Goal: Information Seeking & Learning: Learn about a topic

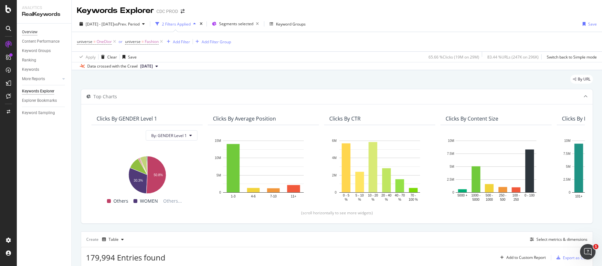
click at [32, 32] on div "Overview" at bounding box center [30, 32] width 16 height 7
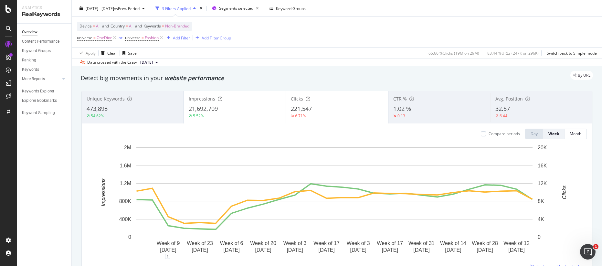
scroll to position [25, 0]
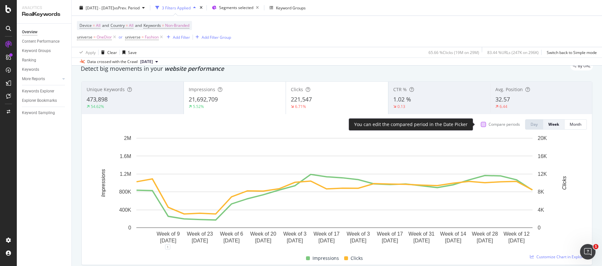
click at [481, 125] on div at bounding box center [483, 124] width 5 height 5
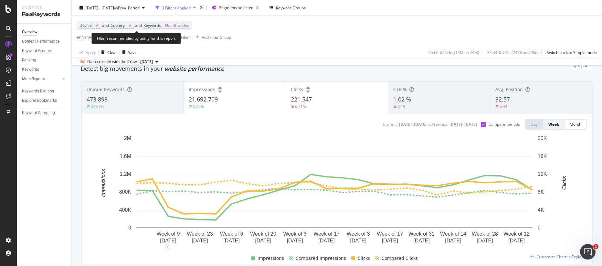
click at [187, 26] on span "Non-Branded" at bounding box center [177, 25] width 24 height 9
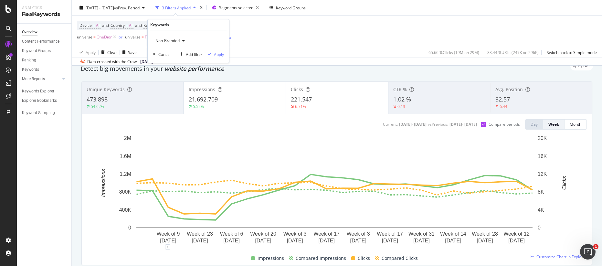
click at [171, 39] on span "Non-Branded" at bounding box center [166, 40] width 27 height 5
click at [172, 90] on span "All" at bounding box center [191, 91] width 66 height 6
click at [218, 54] on div "Apply" at bounding box center [219, 54] width 10 height 5
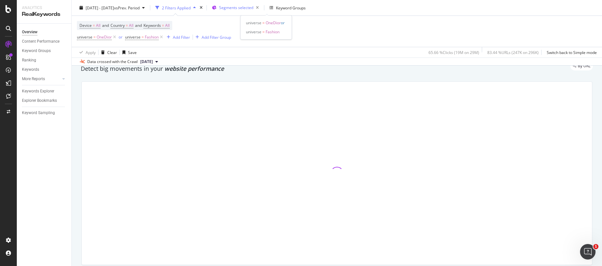
click at [253, 7] on span "Segments selected" at bounding box center [236, 7] width 34 height 5
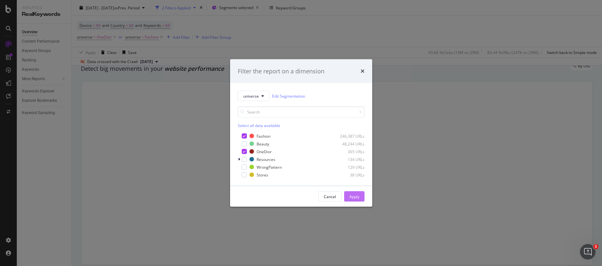
click at [355, 196] on div "Apply" at bounding box center [354, 196] width 10 height 5
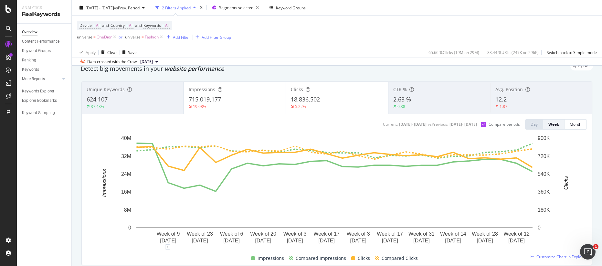
click at [314, 41] on div "Device = All and Country = All and Keywords = All universe = OneDior or univers…" at bounding box center [337, 31] width 520 height 31
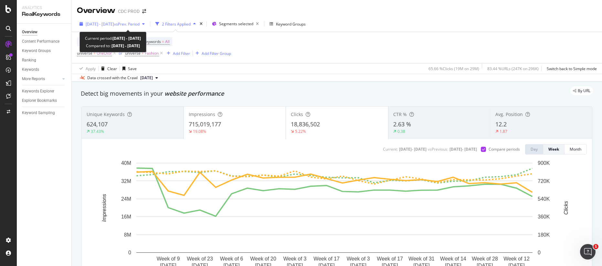
click at [114, 23] on span "[DATE] - [DATE]" at bounding box center [100, 23] width 28 height 5
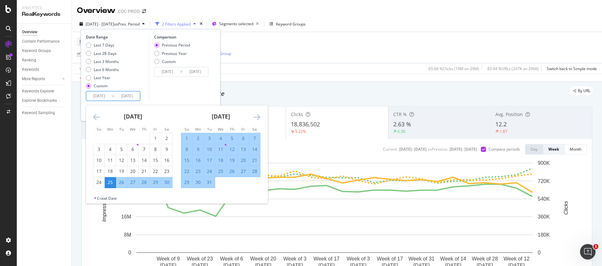
click at [107, 96] on input "[DATE]" at bounding box center [99, 95] width 26 height 9
click at [256, 116] on icon "Move forward to switch to the next month." at bounding box center [257, 117] width 7 height 8
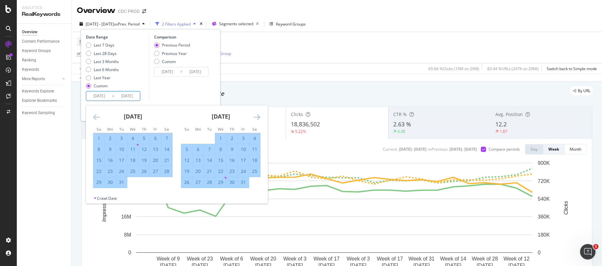
click at [256, 116] on icon "Move forward to switch to the next month." at bounding box center [257, 117] width 7 height 8
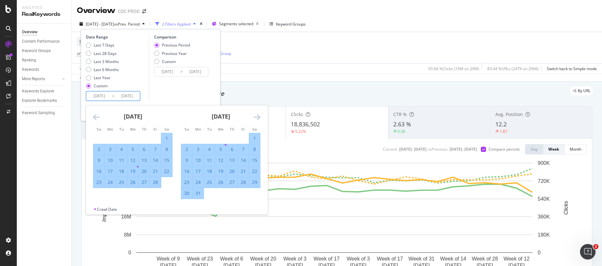
click at [256, 116] on icon "Move forward to switch to the next month." at bounding box center [257, 117] width 7 height 8
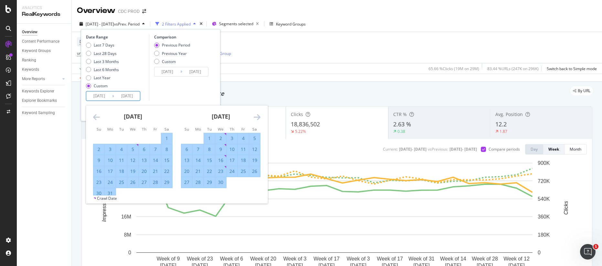
click at [256, 116] on icon "Move forward to switch to the next month." at bounding box center [257, 117] width 7 height 8
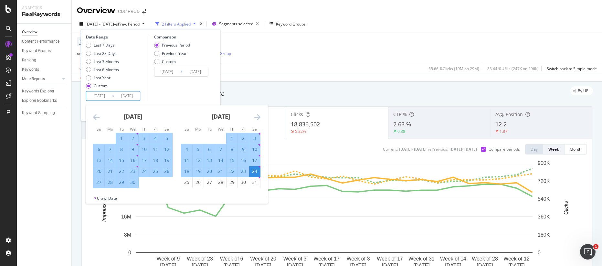
click at [256, 116] on icon "Move forward to switch to the next month." at bounding box center [257, 117] width 7 height 8
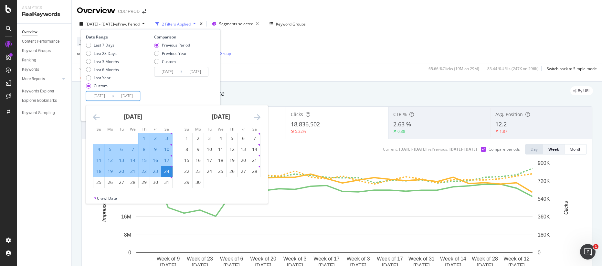
click at [256, 116] on icon "Move forward to switch to the next month." at bounding box center [257, 117] width 7 height 8
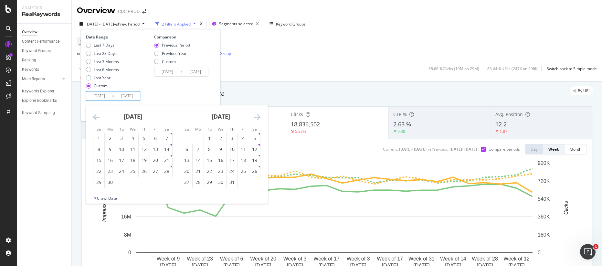
click at [256, 116] on icon "Move forward to switch to the next month." at bounding box center [257, 117] width 7 height 8
click at [189, 157] on div "10" at bounding box center [186, 160] width 11 height 6
type input "[DATE]"
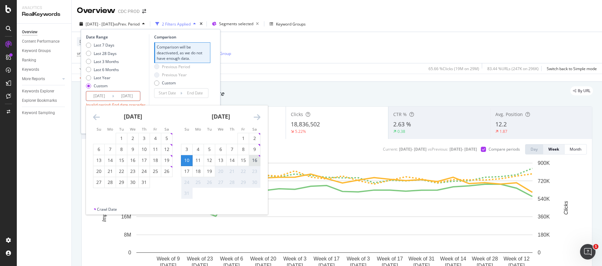
click at [258, 163] on div "16" at bounding box center [254, 160] width 11 height 6
type input "[DATE]"
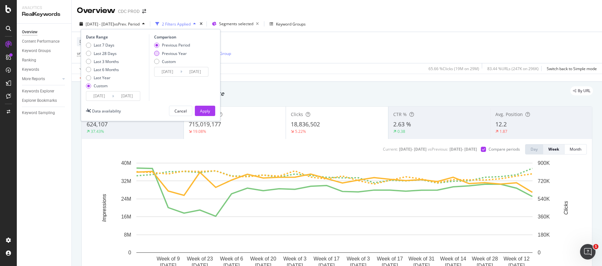
click at [179, 51] on div "Previous Year" at bounding box center [174, 53] width 25 height 5
type input "[DATE]"
click at [208, 110] on div "Apply" at bounding box center [205, 110] width 10 height 5
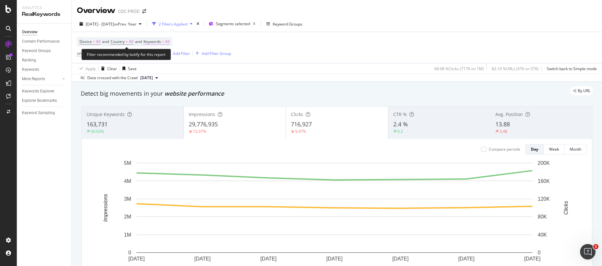
click at [170, 40] on span "All" at bounding box center [167, 41] width 5 height 9
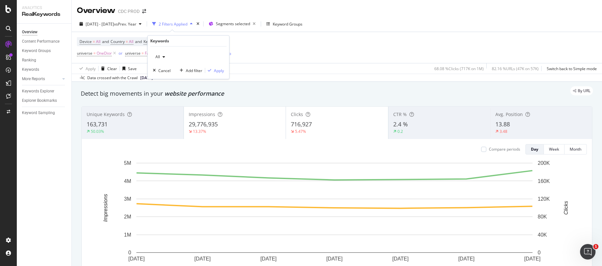
click at [162, 57] on div "button" at bounding box center [164, 57] width 8 height 4
click at [177, 77] on span "Branded" at bounding box center [191, 79] width 66 height 6
click at [216, 69] on div "Apply" at bounding box center [219, 70] width 10 height 5
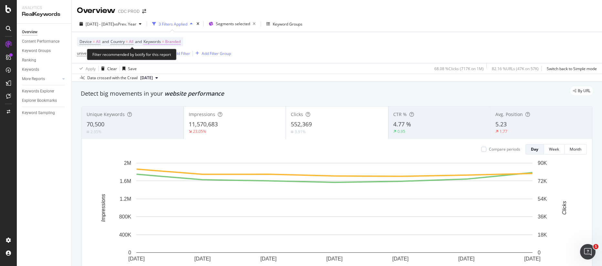
click at [180, 43] on span "Branded" at bounding box center [173, 41] width 16 height 9
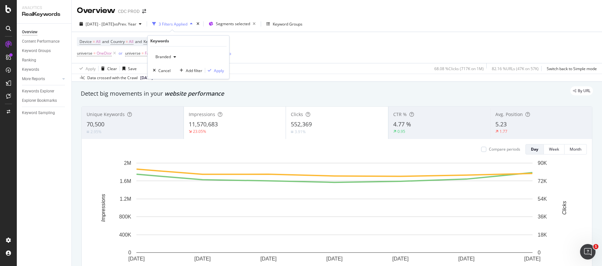
click at [166, 58] on span "Branded" at bounding box center [162, 56] width 18 height 5
click at [174, 69] on span "Non-Branded" at bounding box center [191, 70] width 66 height 6
click at [216, 70] on div "Apply" at bounding box center [219, 70] width 10 height 5
